Goal: Connect with others: Connect with others

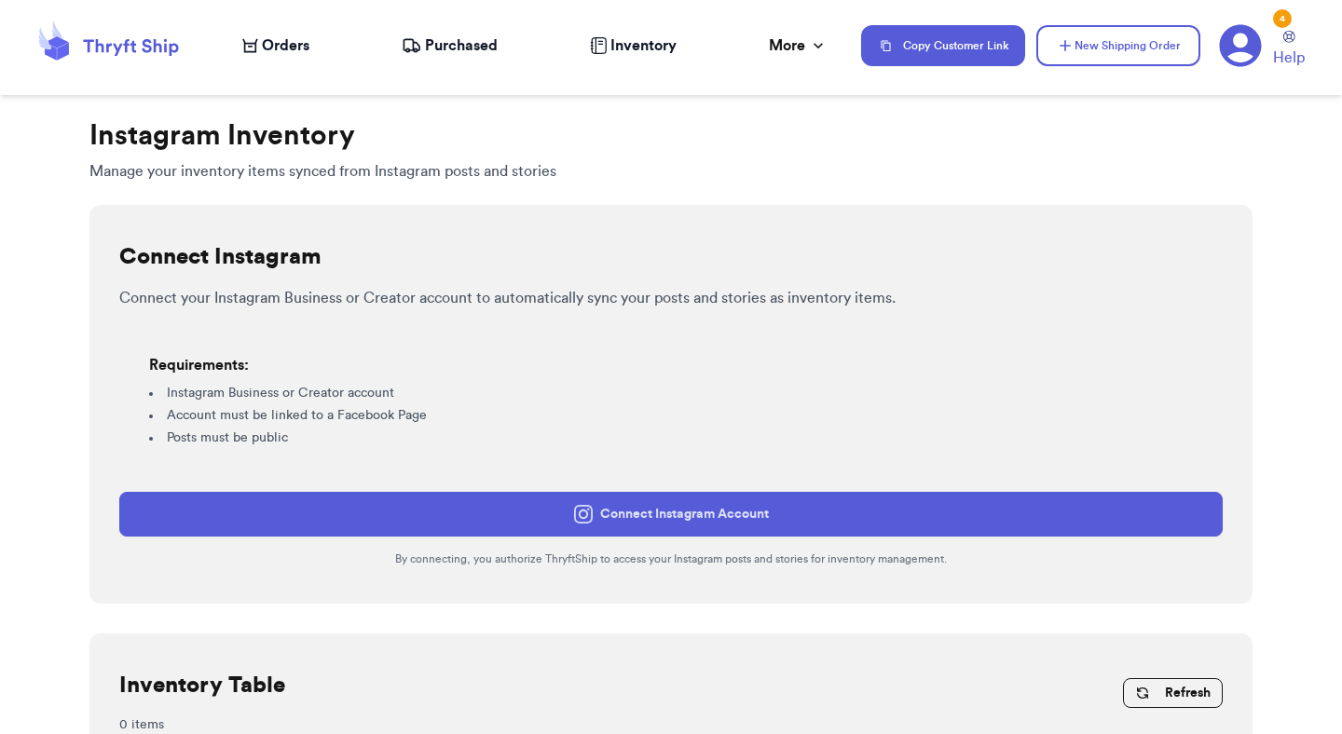
click at [743, 513] on button "Connect Instagram Account" at bounding box center [670, 514] width 1103 height 45
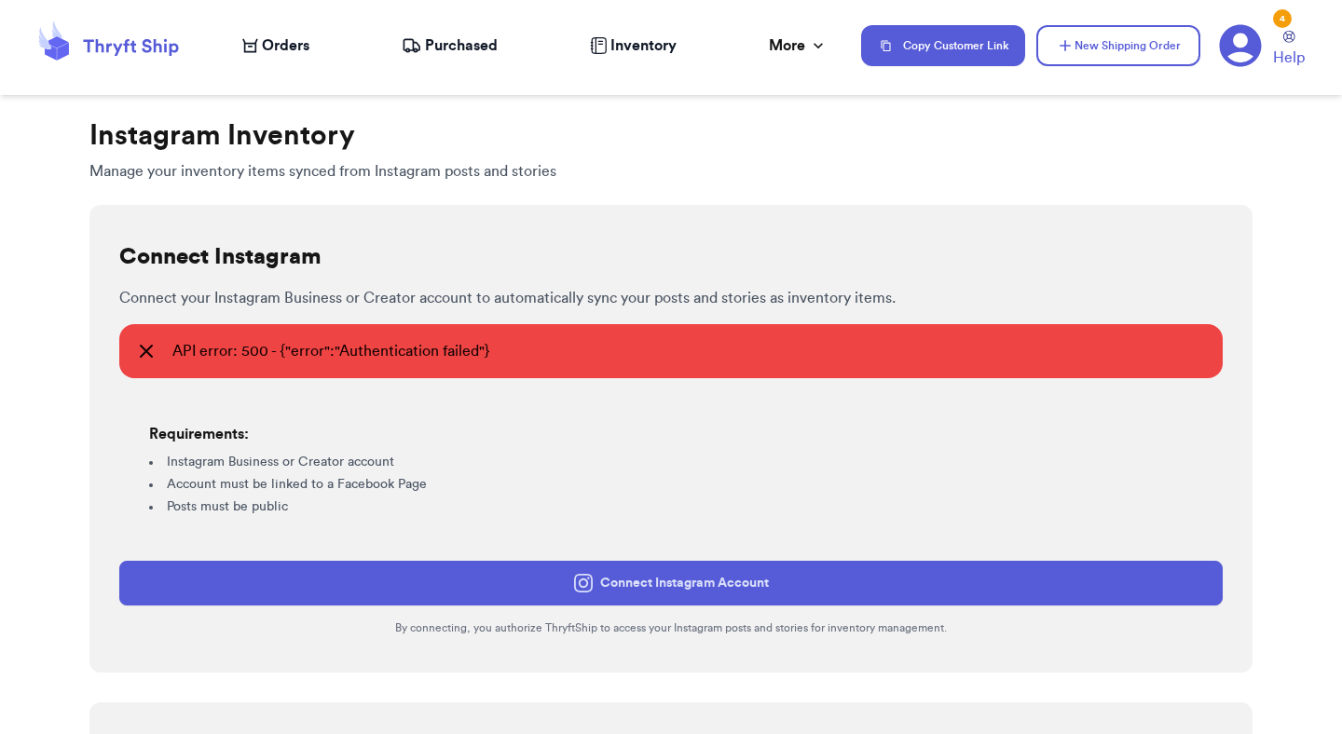
click at [450, 358] on span "API error: 500 - {"error":"Authentication failed"}" at bounding box center [331, 351] width 318 height 22
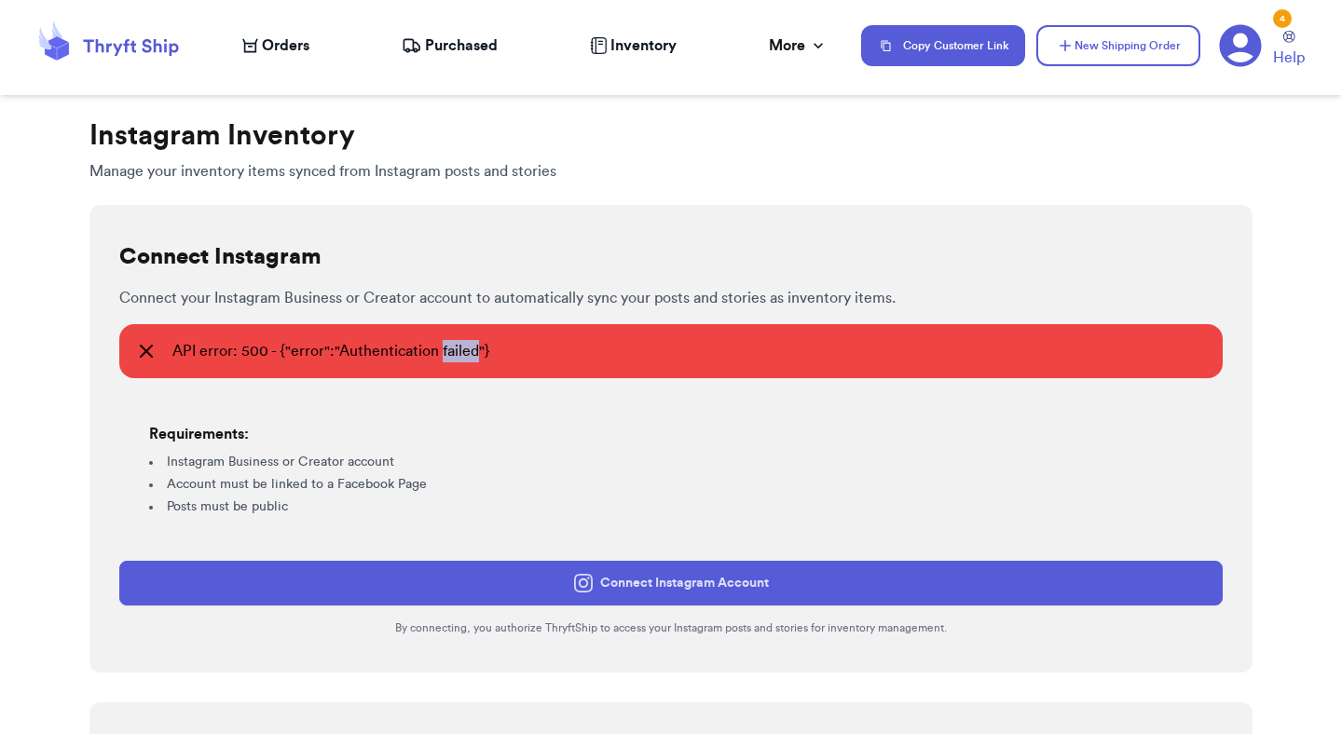
click at [450, 358] on span "API error: 500 - {"error":"Authentication failed"}" at bounding box center [331, 351] width 318 height 22
